Goal: Task Accomplishment & Management: Use online tool/utility

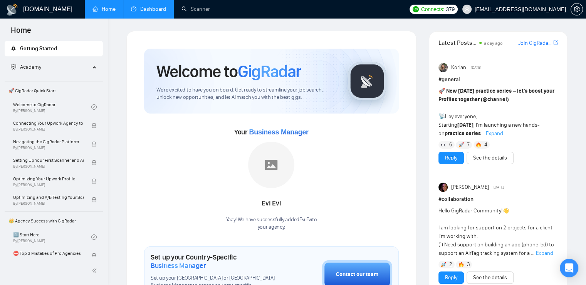
click at [153, 6] on link "Dashboard" at bounding box center [148, 9] width 35 height 7
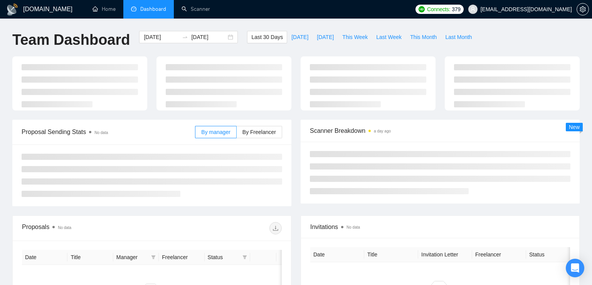
type input "[DATE]"
